Goal: Transaction & Acquisition: Book appointment/travel/reservation

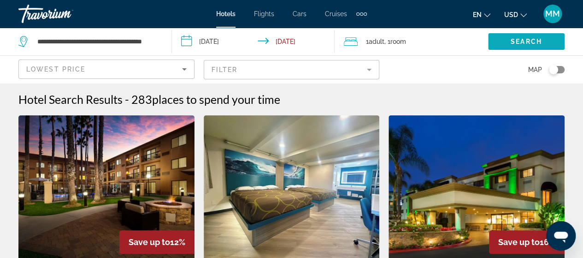
click at [523, 40] on span "Search" at bounding box center [526, 41] width 31 height 7
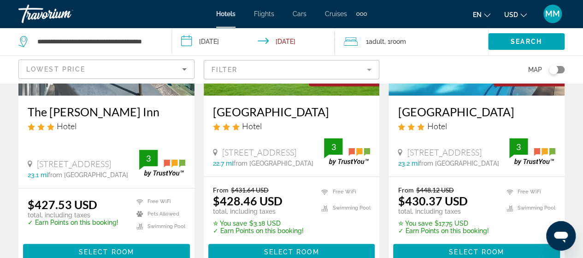
scroll to position [600, 0]
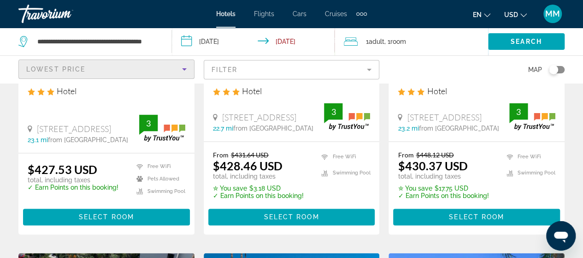
click at [186, 67] on icon "Sort by" at bounding box center [184, 69] width 11 height 11
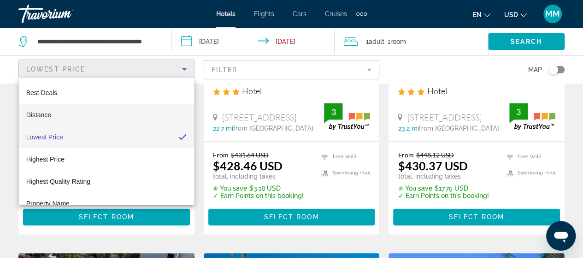
click at [115, 114] on mat-option "Distance" at bounding box center [106, 115] width 175 height 22
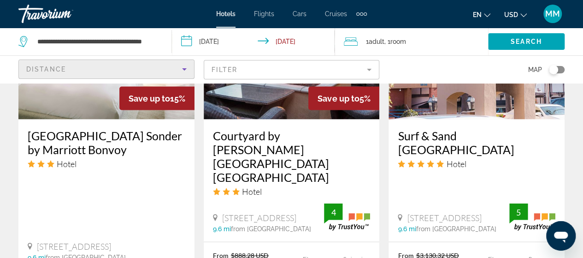
scroll to position [922, 0]
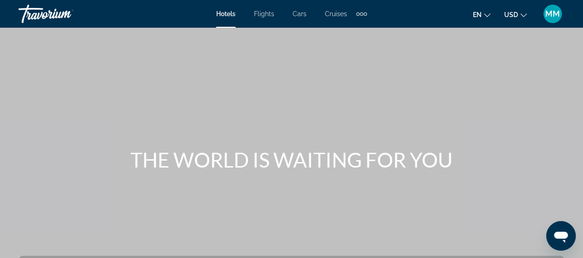
click at [218, 16] on span "Hotels" at bounding box center [225, 13] width 19 height 7
click at [230, 18] on div "Hotels Flights Cars Cruises Activities Hotels Flights Cars Cruises Activities" at bounding box center [291, 13] width 151 height 15
click at [231, 13] on span "Hotels" at bounding box center [225, 13] width 19 height 7
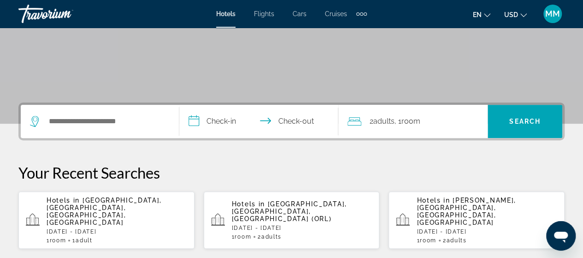
scroll to position [184, 0]
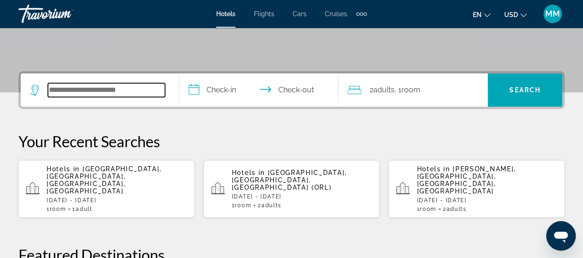
click at [133, 83] on input "Search widget" at bounding box center [106, 90] width 117 height 14
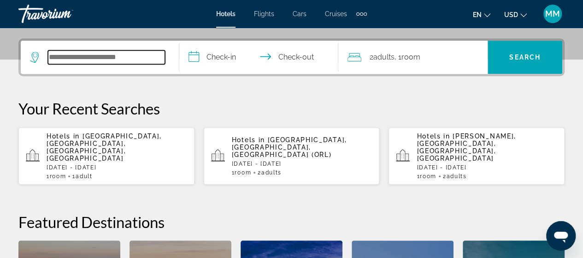
scroll to position [225, 0]
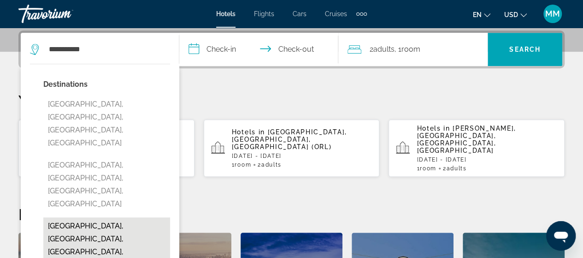
click at [120, 217] on button "[GEOGRAPHIC_DATA], [GEOGRAPHIC_DATA], [GEOGRAPHIC_DATA], [GEOGRAPHIC_DATA]" at bounding box center [106, 245] width 127 height 56
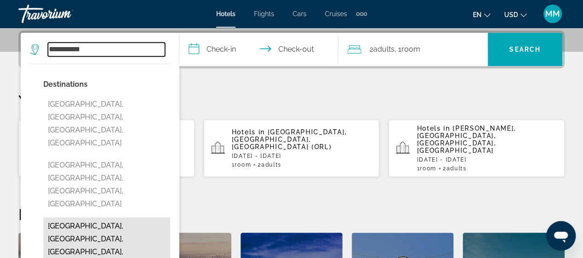
type input "**********"
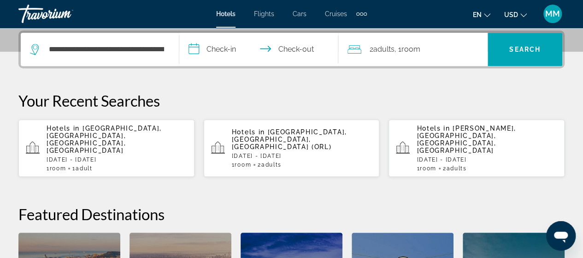
click at [243, 52] on input "**********" at bounding box center [260, 51] width 162 height 36
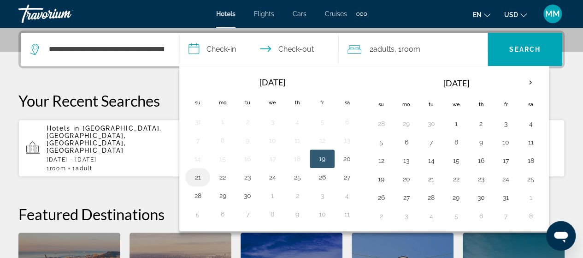
click at [201, 177] on button "21" at bounding box center [197, 177] width 15 height 13
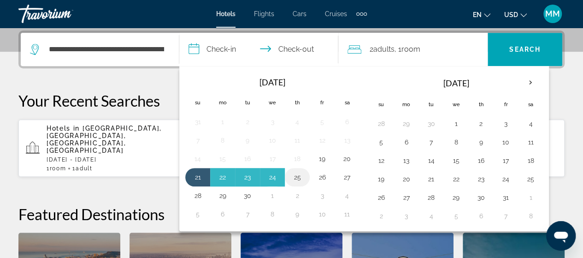
click at [297, 179] on button "25" at bounding box center [297, 177] width 15 height 13
type input "**********"
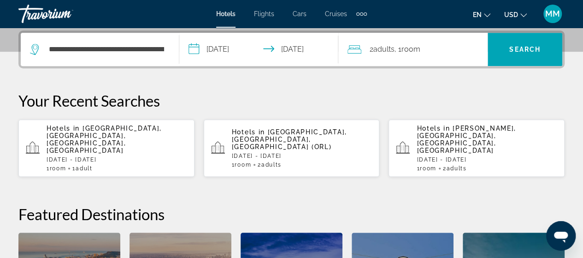
click at [441, 49] on div "2 Adult Adults , 1 Room rooms" at bounding box center [418, 49] width 140 height 13
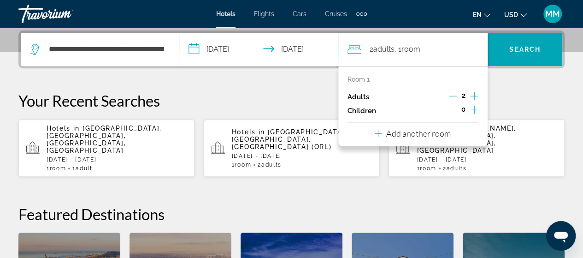
click at [453, 98] on icon "Decrement adults" at bounding box center [453, 96] width 8 height 8
click at [513, 49] on span "Search" at bounding box center [525, 49] width 31 height 7
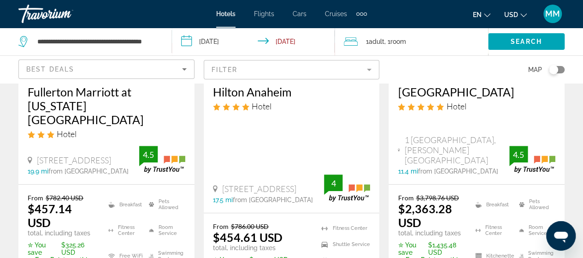
scroll to position [184, 0]
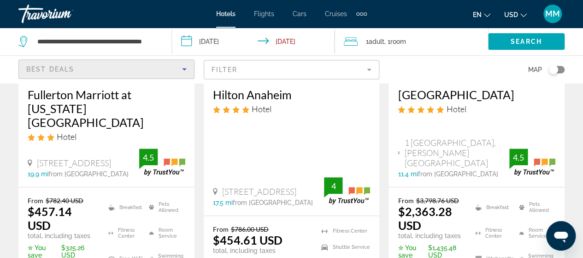
click at [109, 68] on div "Best Deals" at bounding box center [104, 69] width 156 height 11
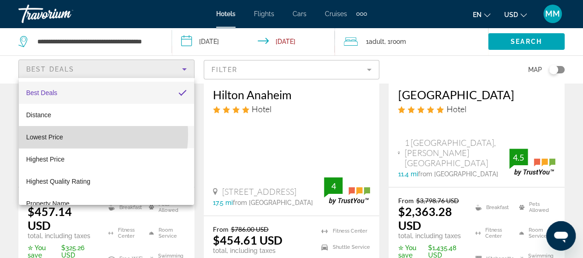
click at [79, 134] on mat-option "Lowest Price" at bounding box center [106, 137] width 175 height 22
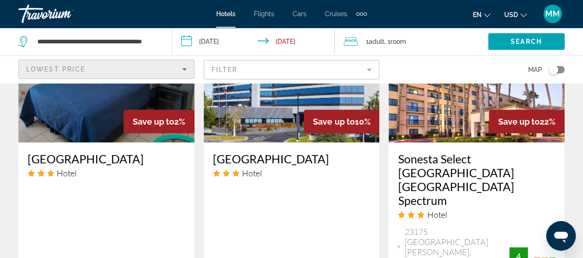
scroll to position [1153, 0]
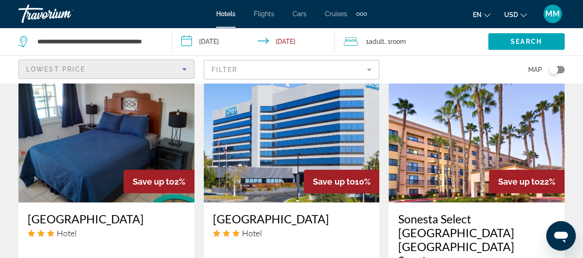
click at [256, 133] on img "Main content" at bounding box center [292, 129] width 176 height 148
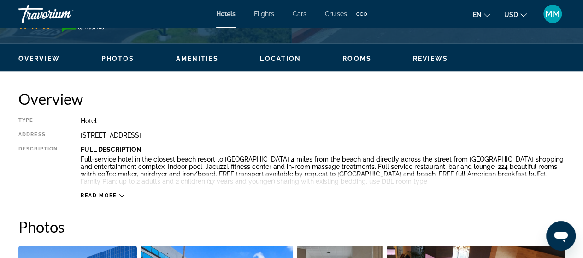
scroll to position [415, 0]
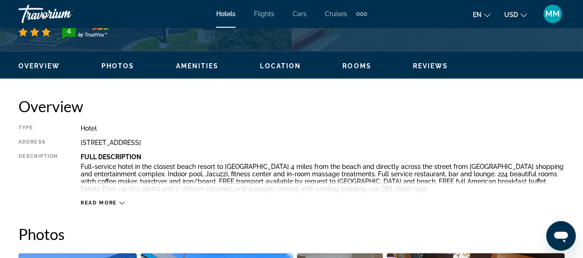
click at [99, 203] on span "Read more" at bounding box center [99, 203] width 36 height 6
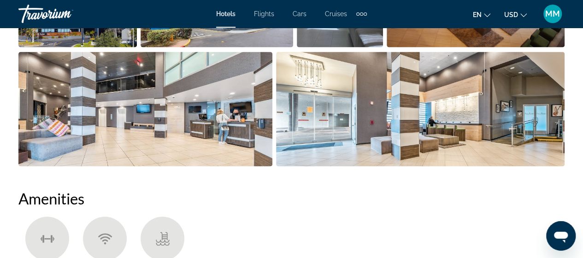
scroll to position [784, 0]
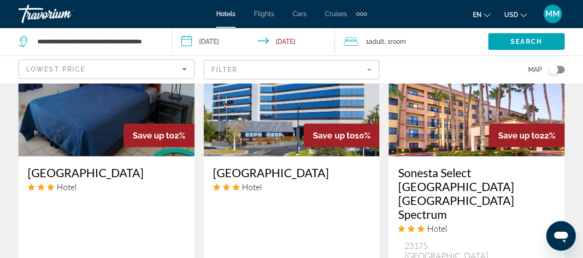
scroll to position [1199, 0]
drag, startPoint x: 406, startPoint y: 220, endPoint x: 474, endPoint y: 230, distance: 68.5
click at [484, 240] on span "23175 [GEOGRAPHIC_DATA][PERSON_NAME], [GEOGRAPHIC_DATA]" at bounding box center [456, 260] width 105 height 41
click at [468, 126] on img "Main content" at bounding box center [477, 83] width 176 height 148
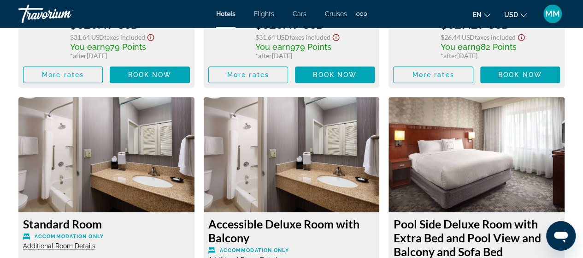
scroll to position [2075, 0]
